Goal: Information Seeking & Learning: Learn about a topic

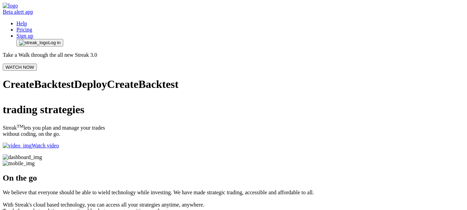
click at [32, 27] on link "Pricing" at bounding box center [24, 30] width 16 height 6
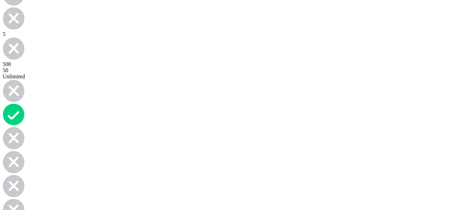
scroll to position [3211, 0]
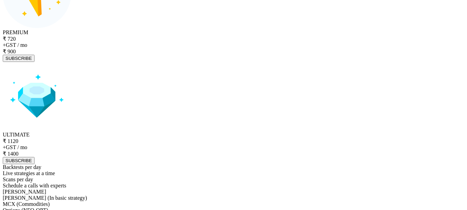
scroll to position [2835, 0]
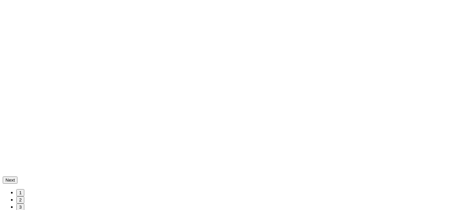
scroll to position [1775, 0]
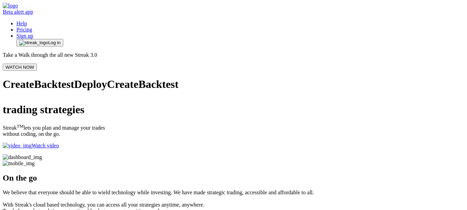
scroll to position [68, 0]
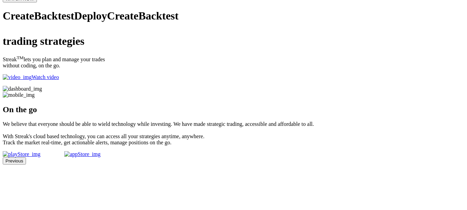
click at [62, 80] on p "Watch video" at bounding box center [234, 77] width 462 height 6
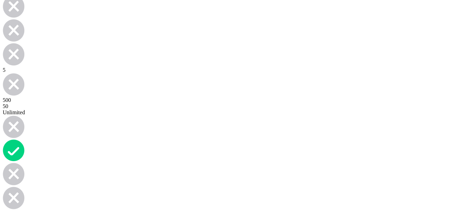
scroll to position [3211, 0]
